Goal: Task Accomplishment & Management: Complete application form

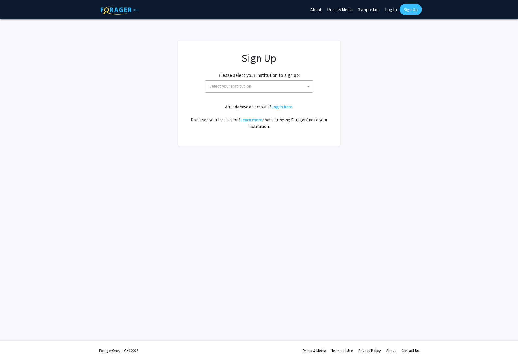
drag, startPoint x: 301, startPoint y: 83, endPoint x: 298, endPoint y: 85, distance: 3.7
click at [301, 83] on span "Select your institution" at bounding box center [260, 85] width 106 height 11
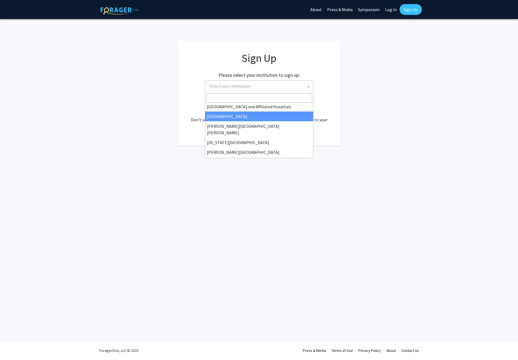
scroll to position [90, 0]
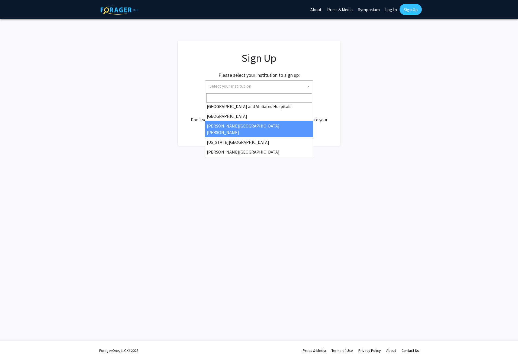
select select "1"
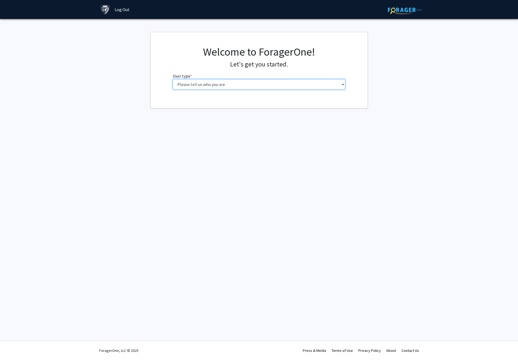
select select "2: masters"
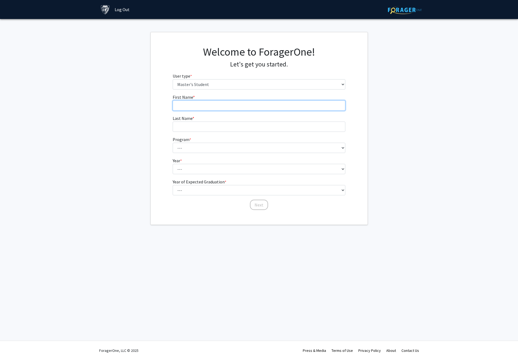
click at [186, 105] on input "First Name * required" at bounding box center [259, 105] width 173 height 10
type input "[PERSON_NAME]"
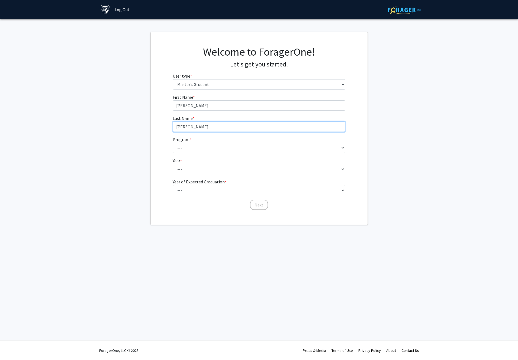
type input "[PERSON_NAME]"
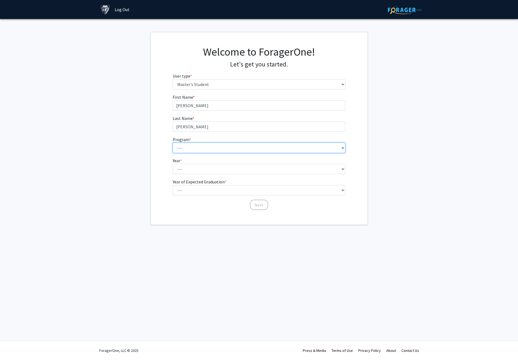
select select "63: 51"
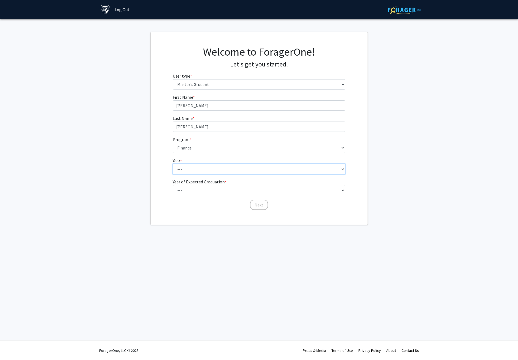
select select "1: first_year"
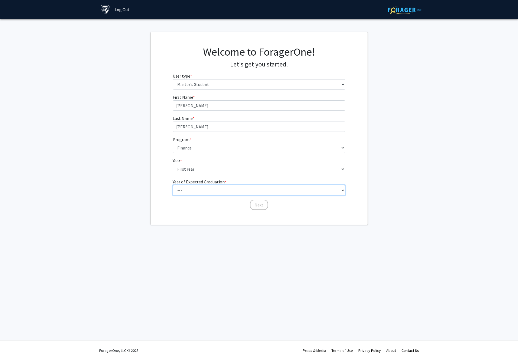
select select "2: 2026"
click at [260, 206] on button "Next" at bounding box center [259, 204] width 18 height 10
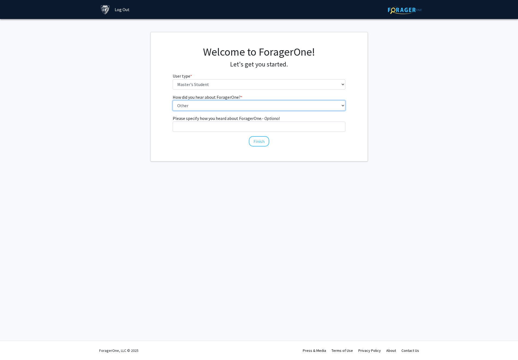
select select "3: university_website"
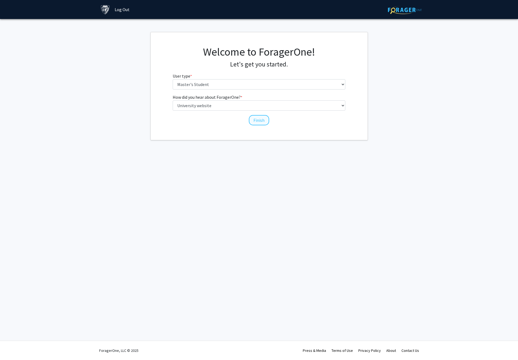
click at [262, 122] on button "Finish" at bounding box center [259, 120] width 20 height 10
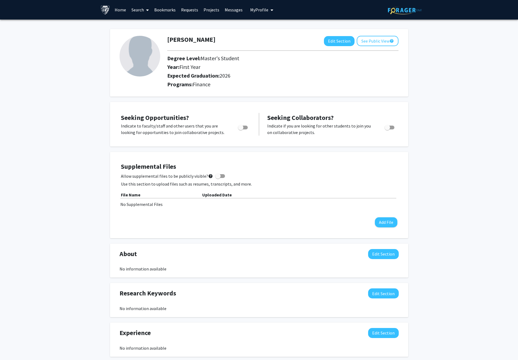
click at [121, 10] on link "Home" at bounding box center [120, 9] width 17 height 19
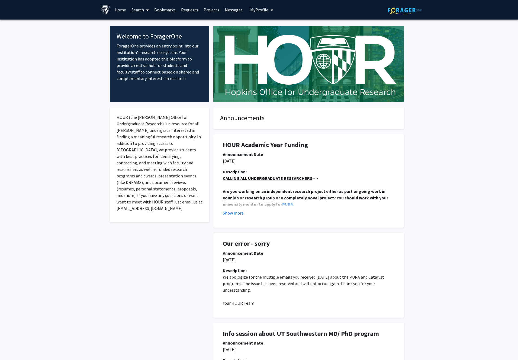
scroll to position [-1, 0]
